Goal: Obtain resource: Download file/media

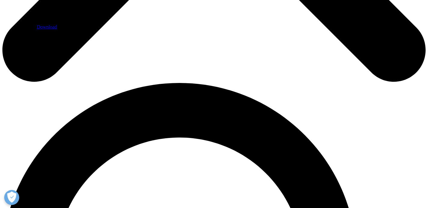
scroll to position [511, 0]
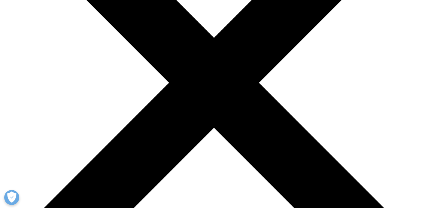
scroll to position [174, 0]
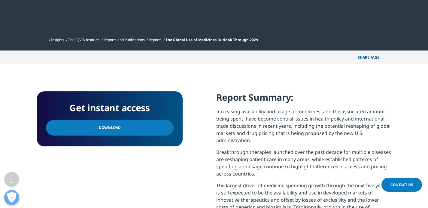
click at [126, 130] on link "Download" at bounding box center [110, 128] width 128 height 16
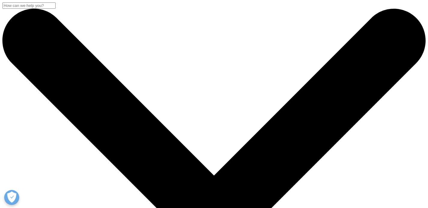
scroll to position [152, 0]
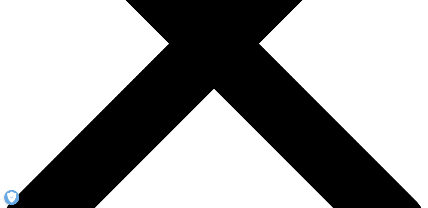
scroll to position [186, 0]
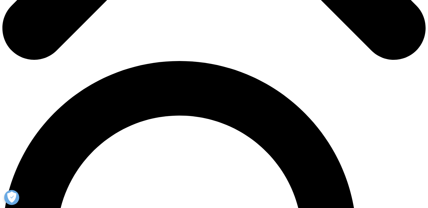
scroll to position [380, 0]
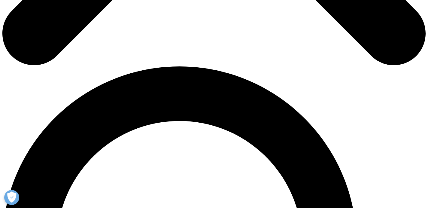
scroll to position [246, 0]
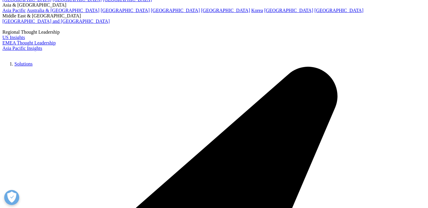
scroll to position [56, 0]
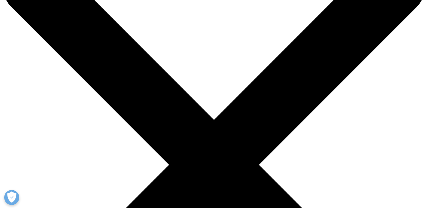
scroll to position [215, 0]
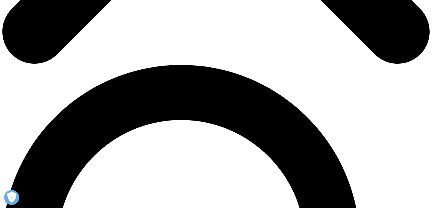
scroll to position [390, 0]
